Goal: Information Seeking & Learning: Learn about a topic

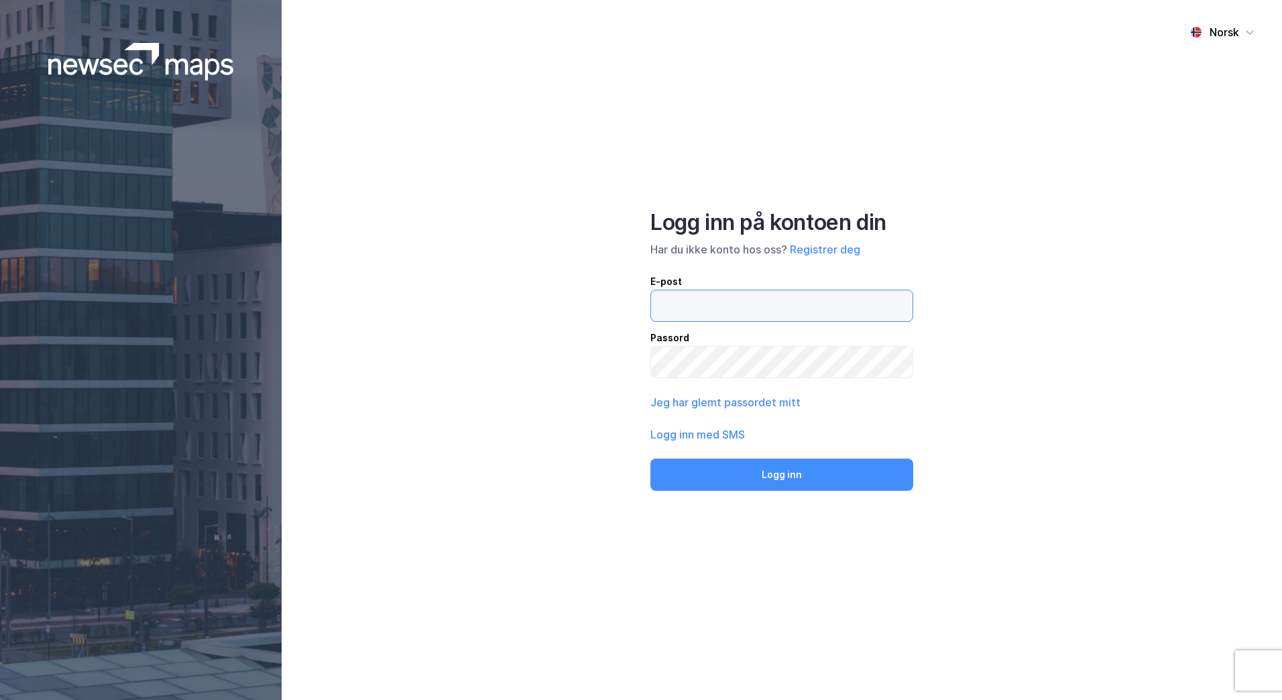
click at [863, 296] on input "email" at bounding box center [781, 305] width 261 height 31
type input "[PERSON_NAME][EMAIL_ADDRESS][PERSON_NAME][DOMAIN_NAME]"
click at [650, 459] on button "Logg inn" at bounding box center [781, 475] width 263 height 32
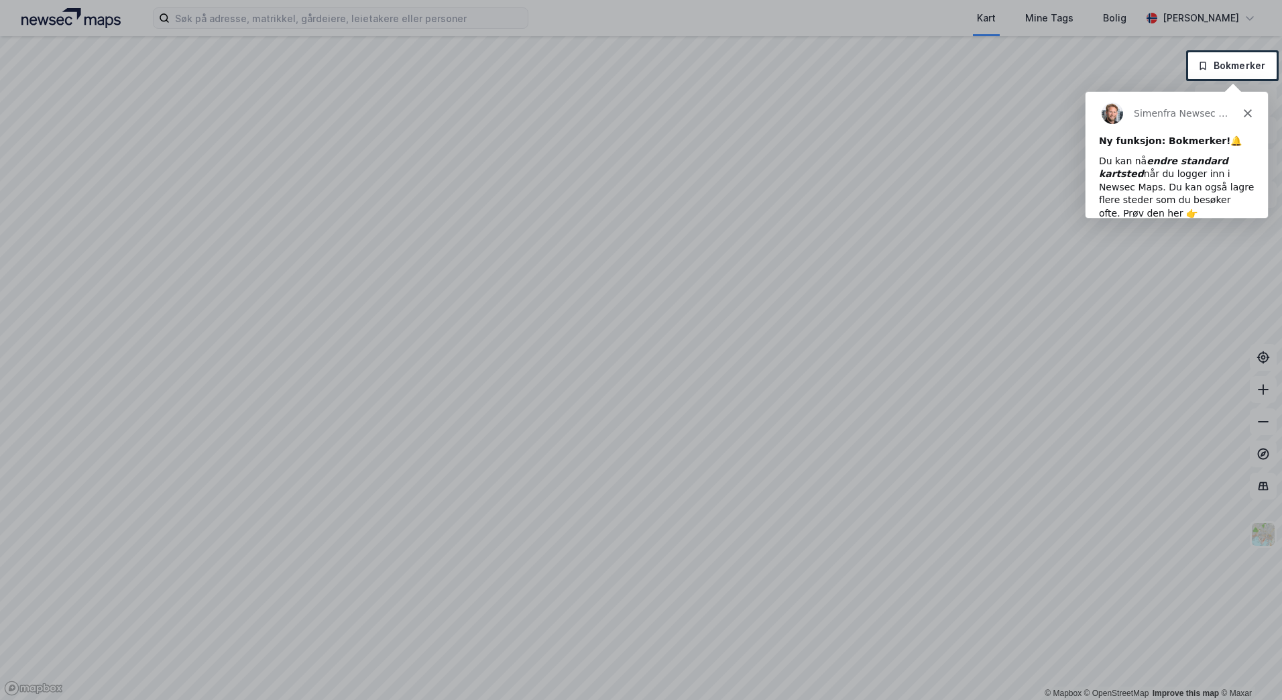
click at [296, 19] on div at bounding box center [641, 26] width 1282 height 52
click at [1246, 110] on icon "Lukk" at bounding box center [1247, 113] width 8 height 8
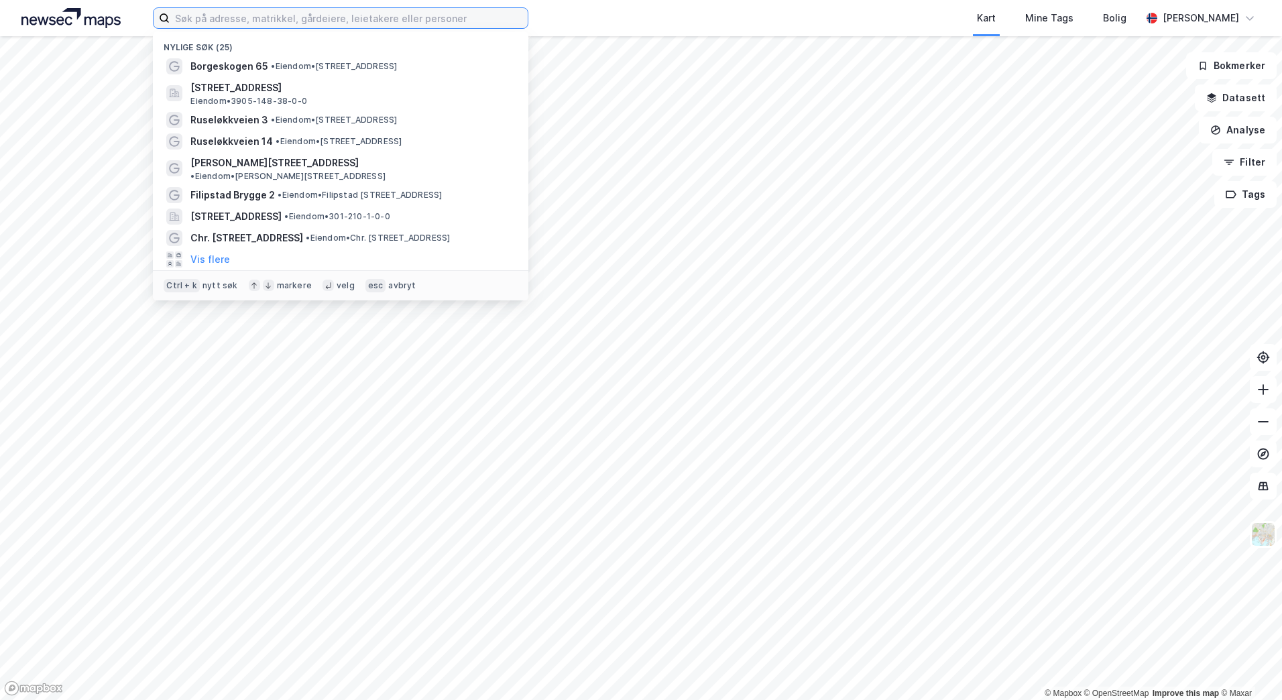
click at [412, 16] on input at bounding box center [349, 18] width 358 height 20
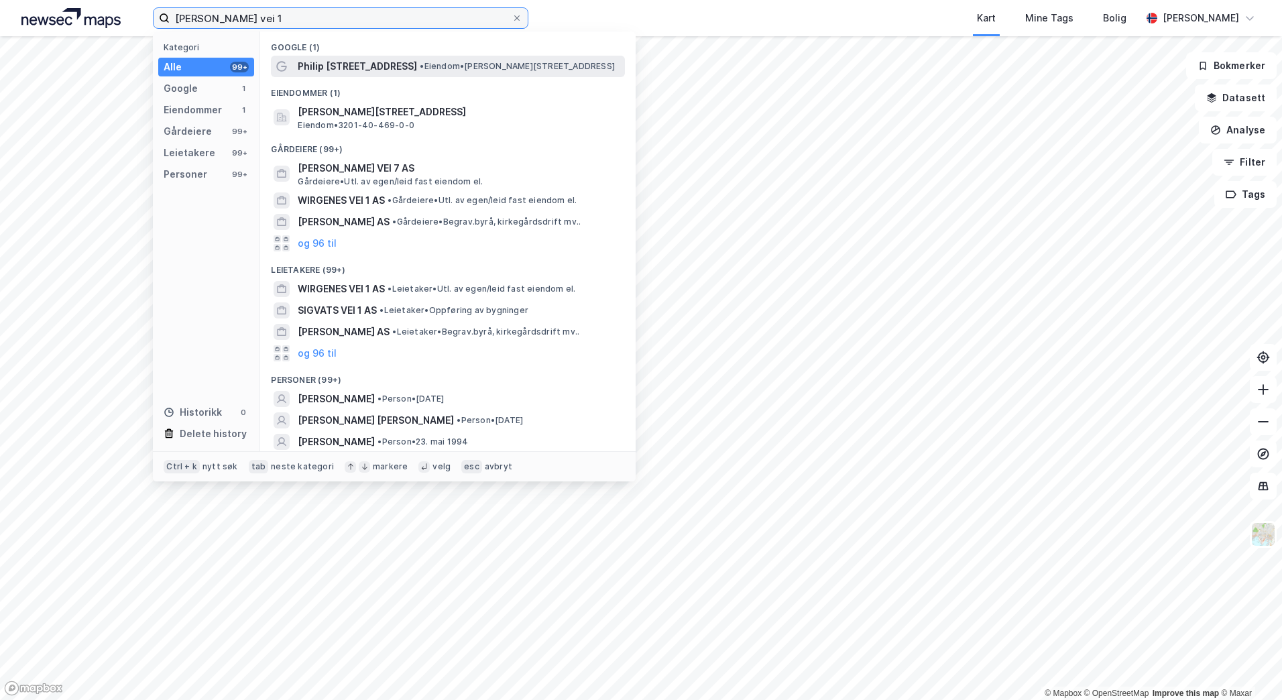
type input "[PERSON_NAME] vei 1"
click at [420, 62] on span "•" at bounding box center [422, 66] width 4 height 10
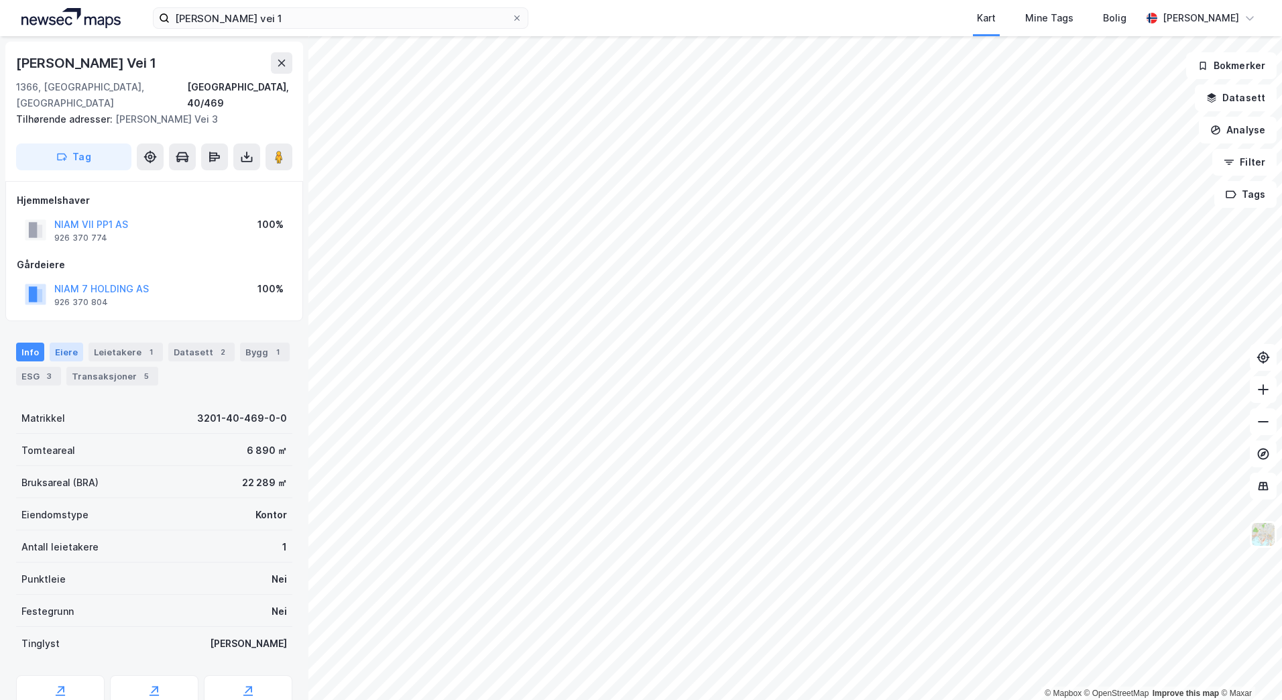
click at [55, 343] on div "Eiere" at bounding box center [67, 352] width 34 height 19
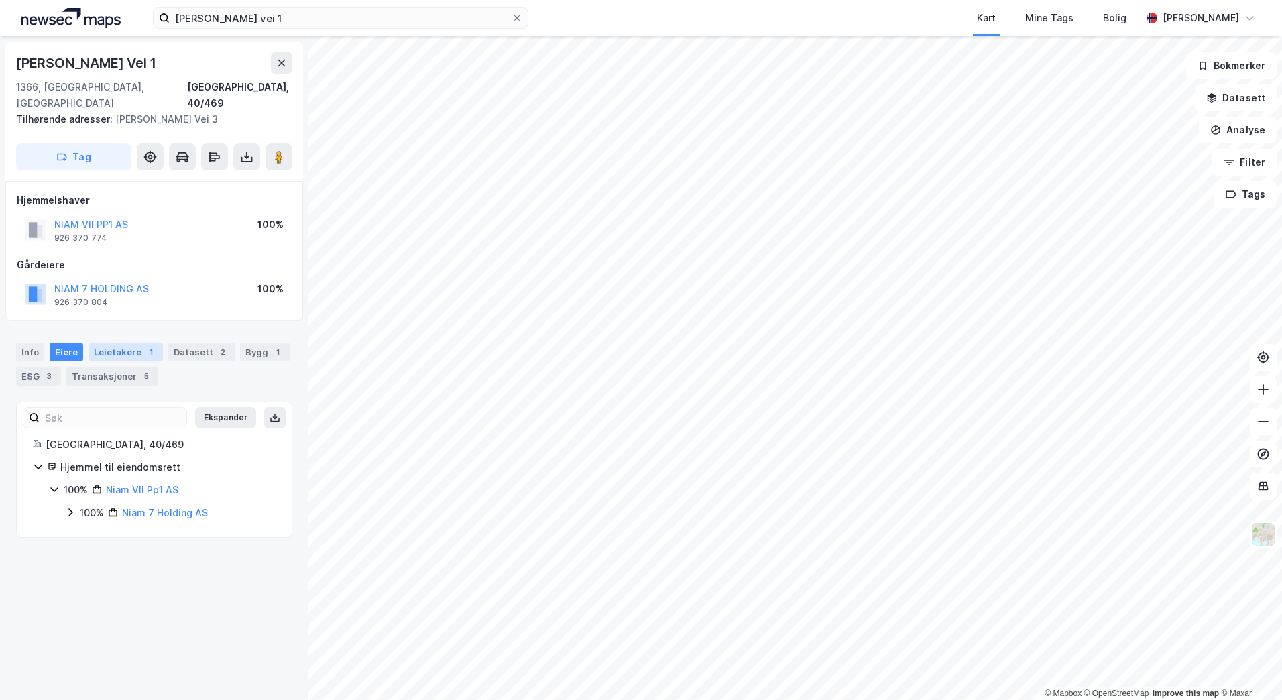
click at [123, 343] on div "Leietakere 1" at bounding box center [125, 352] width 74 height 19
